Goal: Information Seeking & Learning: Learn about a topic

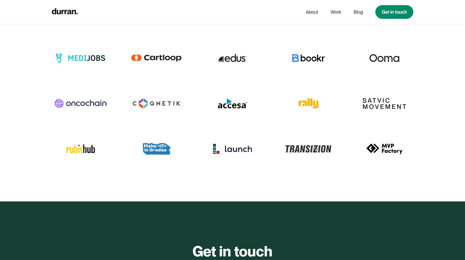
scroll to position [1953, 0]
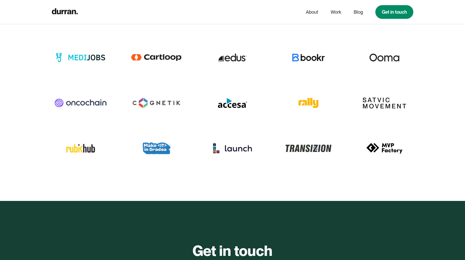
click at [164, 137] on img at bounding box center [157, 148] width 58 height 23
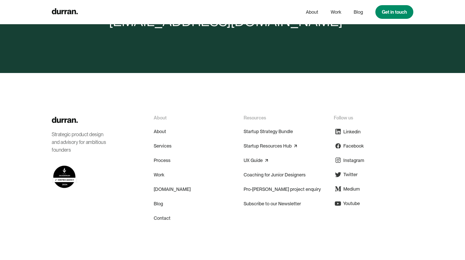
scroll to position [2211, 0]
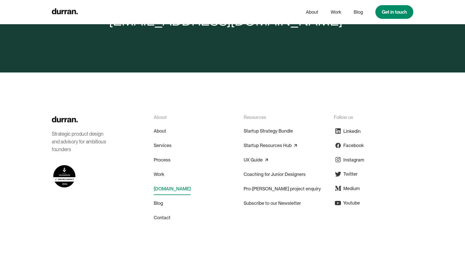
click at [165, 183] on link "[DOMAIN_NAME]" at bounding box center [172, 189] width 37 height 12
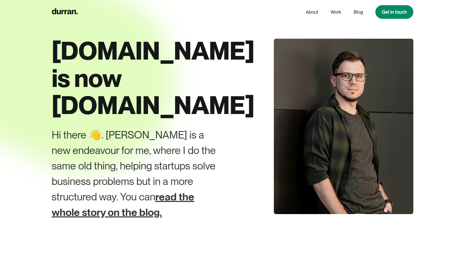
click at [116, 191] on link "read the whole story on the blog." at bounding box center [123, 205] width 142 height 28
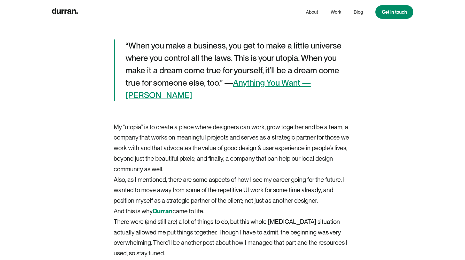
scroll to position [863, 0]
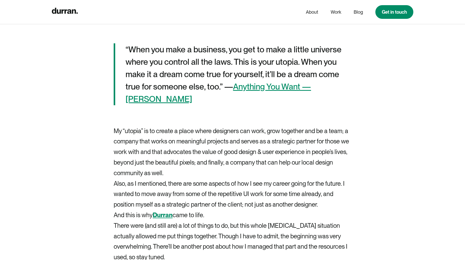
click at [142, 99] on link "Anything You Want — [PERSON_NAME]" at bounding box center [217, 93] width 185 height 22
